Goal: Task Accomplishment & Management: Use online tool/utility

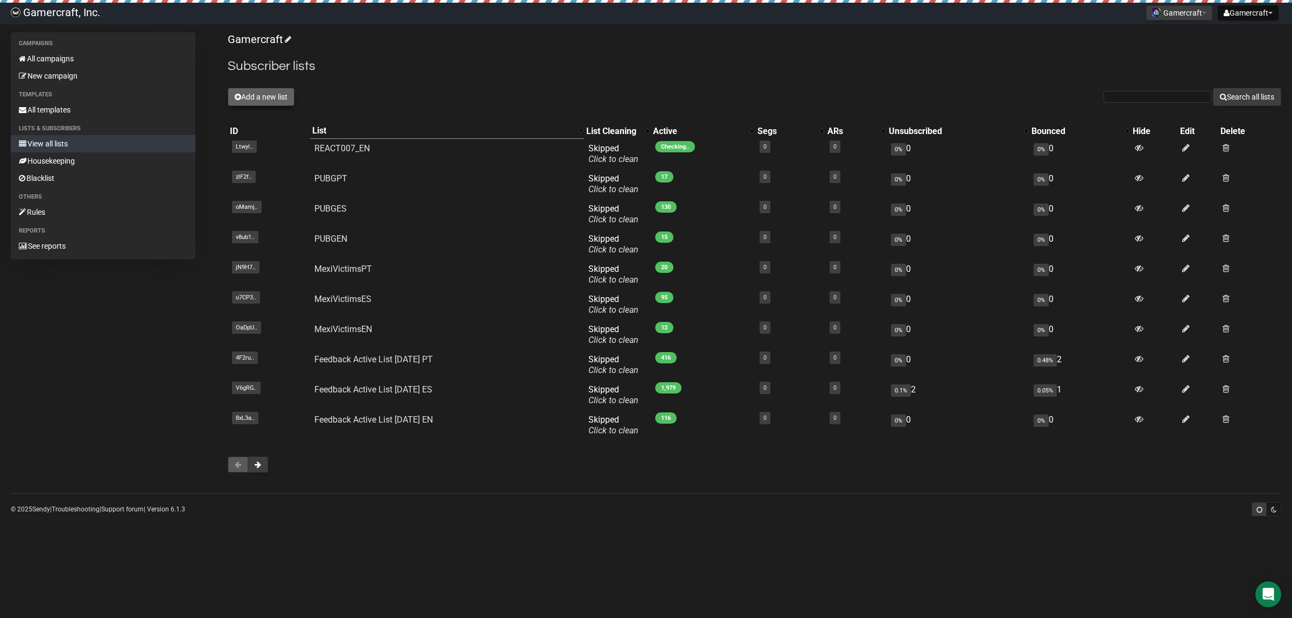
click at [278, 101] on button "Add a new list" at bounding box center [261, 97] width 67 height 18
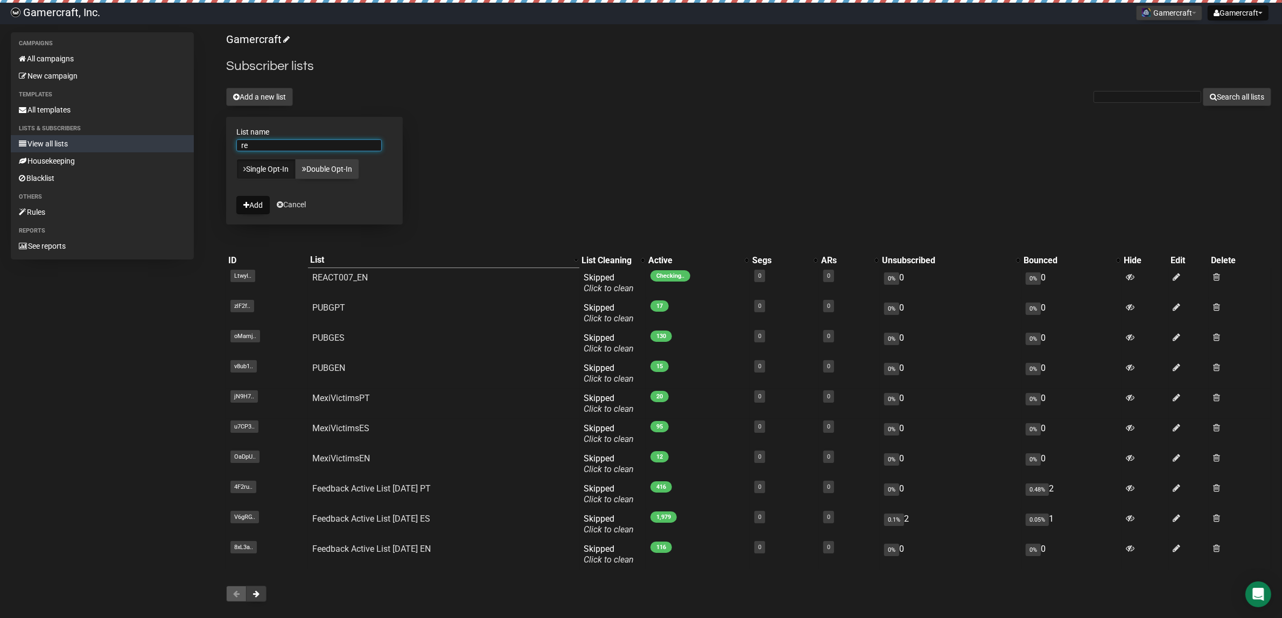
type input "r"
type input "REACT007_ES"
click at [264, 206] on button "Add" at bounding box center [252, 205] width 33 height 18
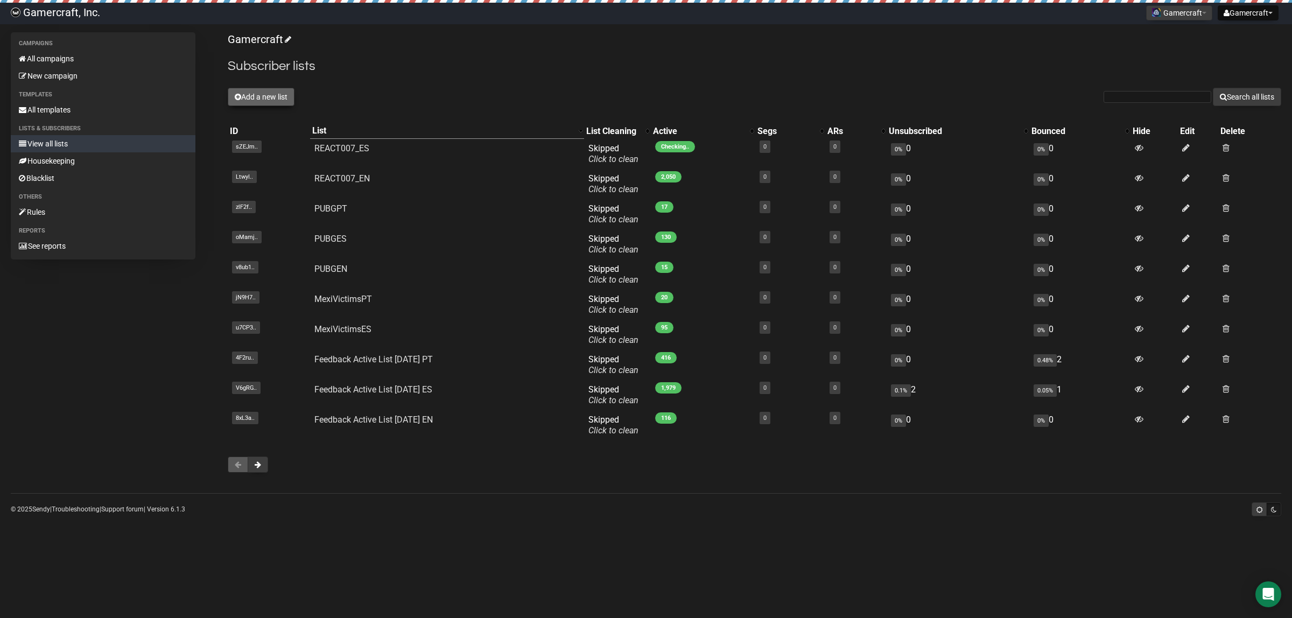
click at [272, 96] on button "Add a new list" at bounding box center [261, 97] width 67 height 18
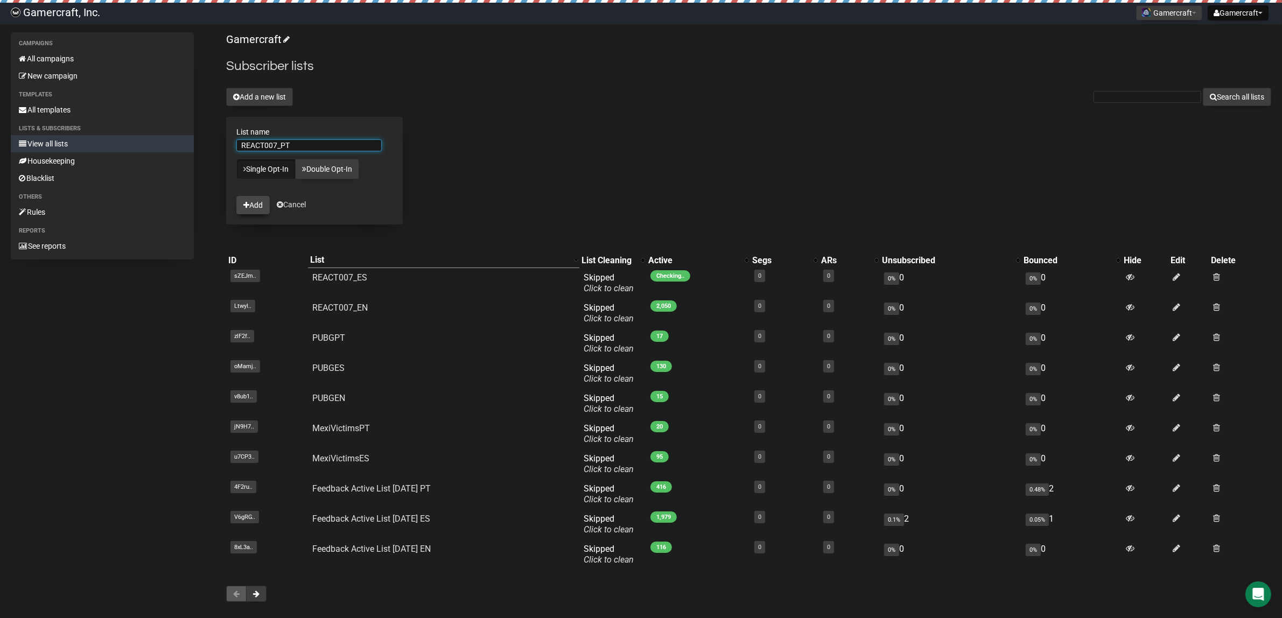
type input "REACT007_PT"
click at [252, 199] on button "Add" at bounding box center [252, 205] width 33 height 18
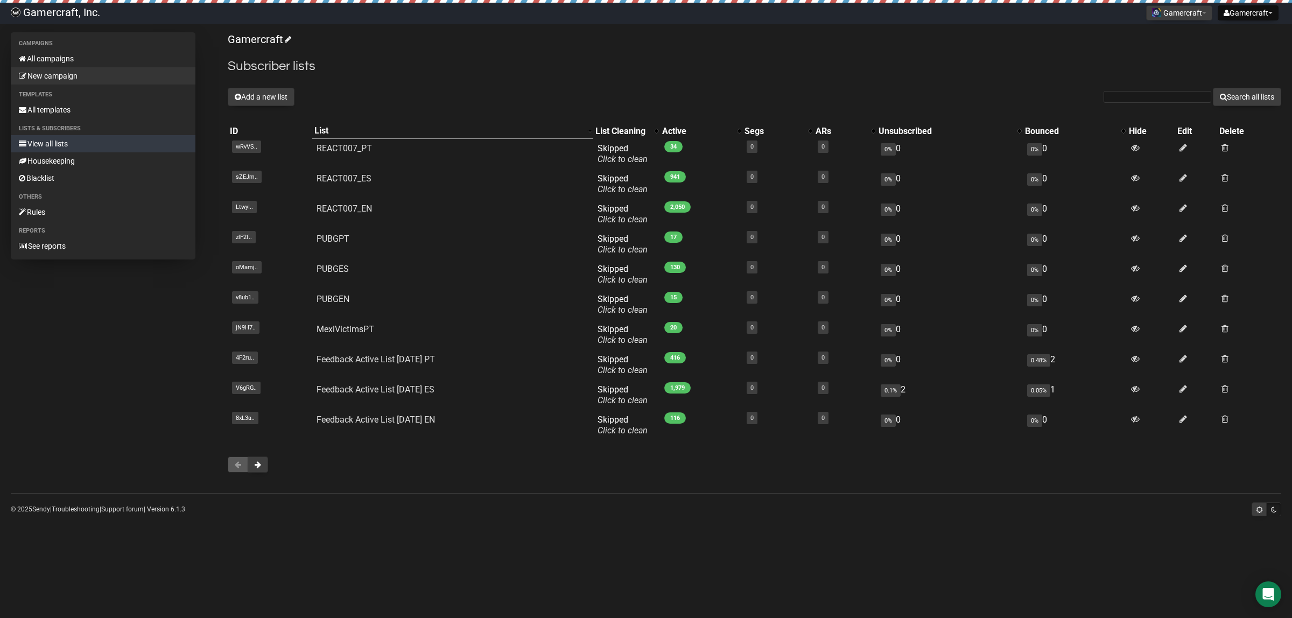
click at [101, 79] on link "New campaign" at bounding box center [103, 75] width 185 height 17
